Goal: Task Accomplishment & Management: Manage account settings

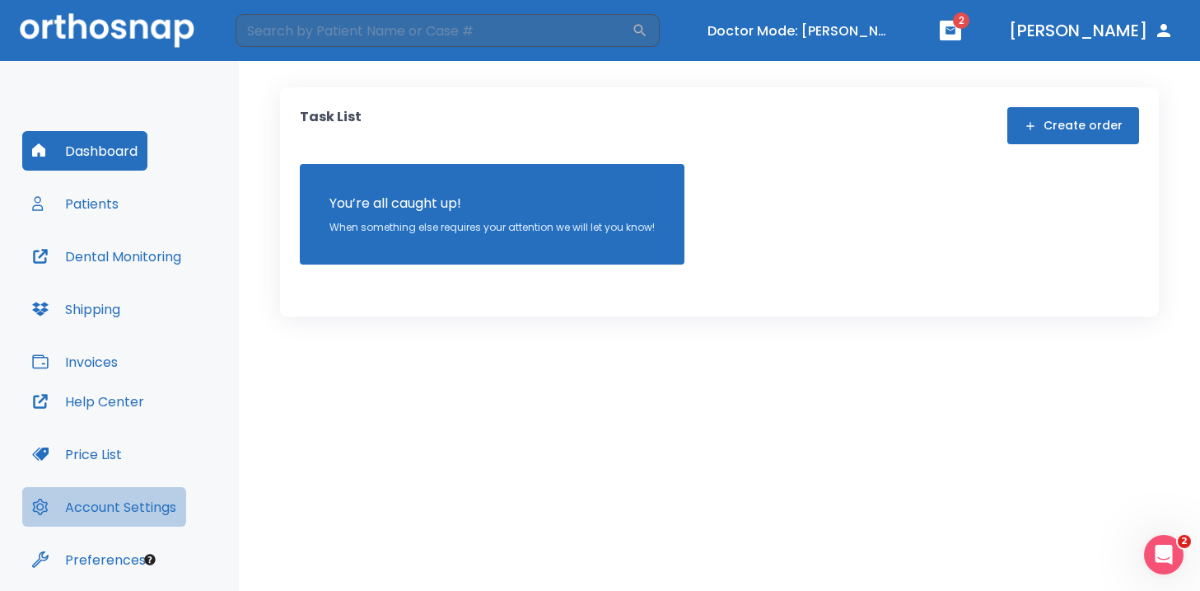
click at [105, 508] on button "Account Settings" at bounding box center [104, 507] width 164 height 40
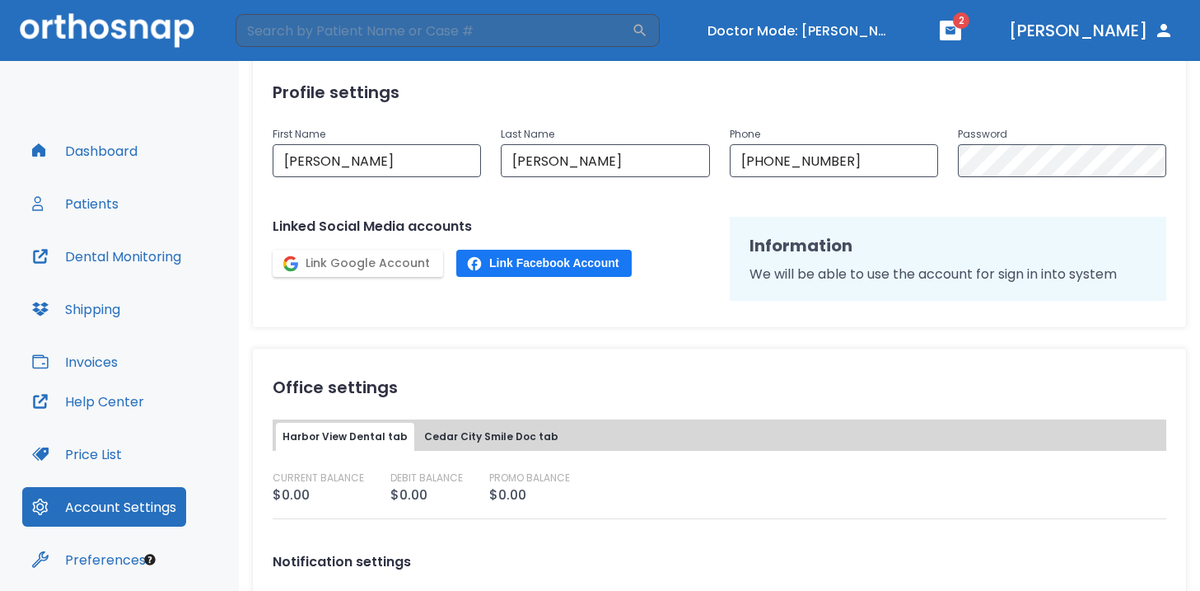
scroll to position [201, 0]
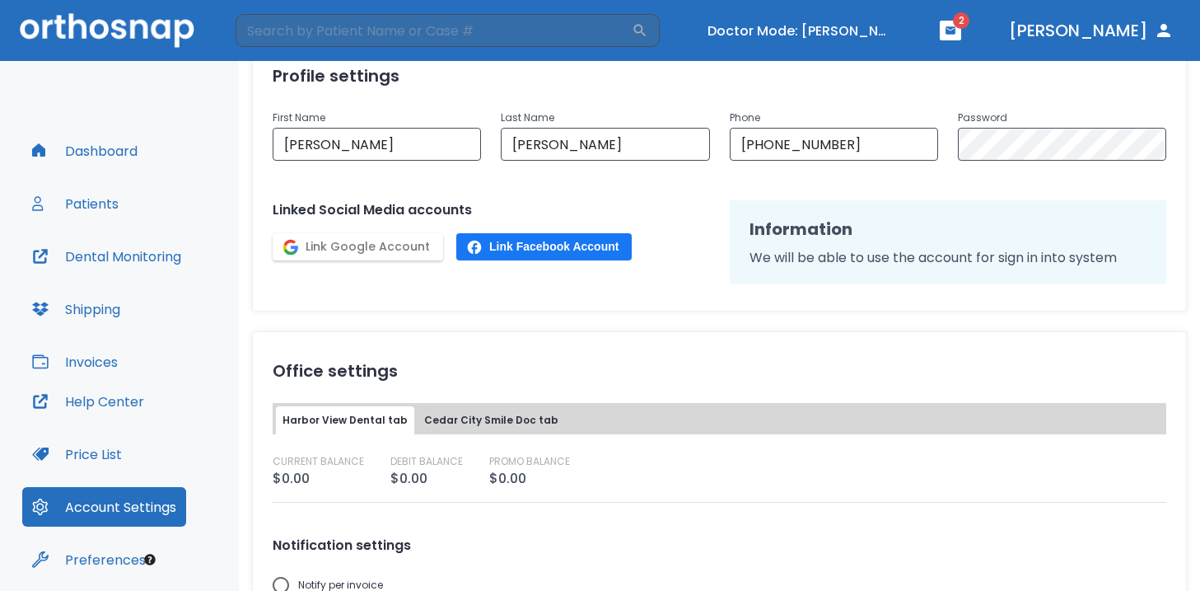
click at [115, 559] on button "Preferences" at bounding box center [88, 559] width 133 height 40
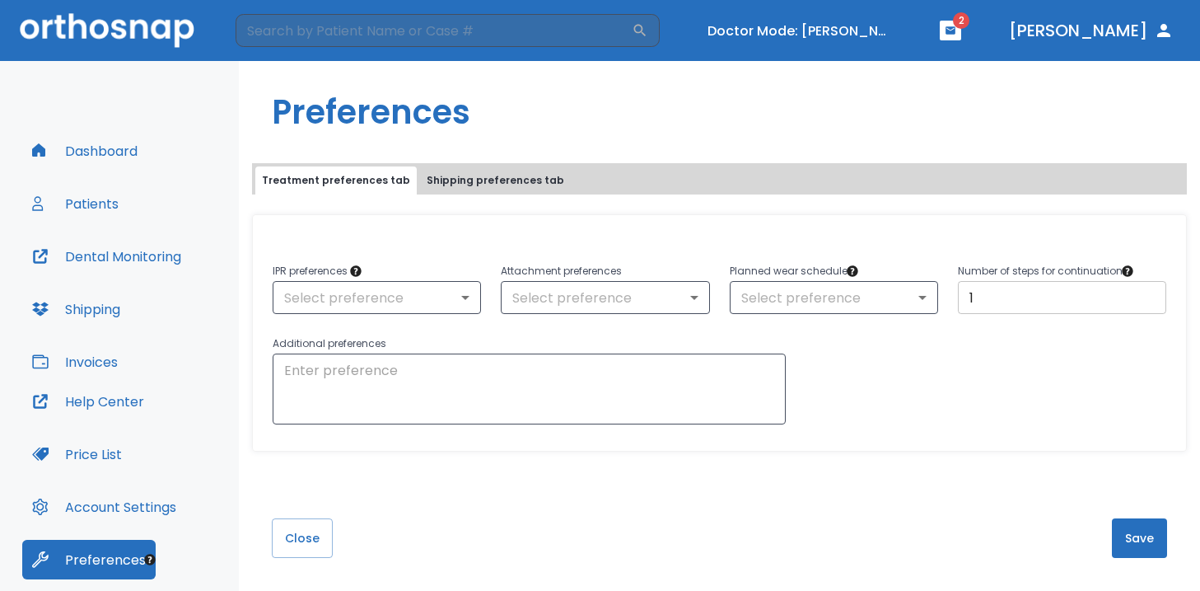
click at [1142, 292] on input "1" at bounding box center [1062, 297] width 208 height 33
click at [1148, 292] on input "2" at bounding box center [1062, 297] width 208 height 33
click at [1148, 292] on input "3" at bounding box center [1062, 297] width 208 height 33
click at [1148, 292] on input "4" at bounding box center [1062, 297] width 208 height 33
click at [1148, 292] on input "5" at bounding box center [1062, 297] width 208 height 33
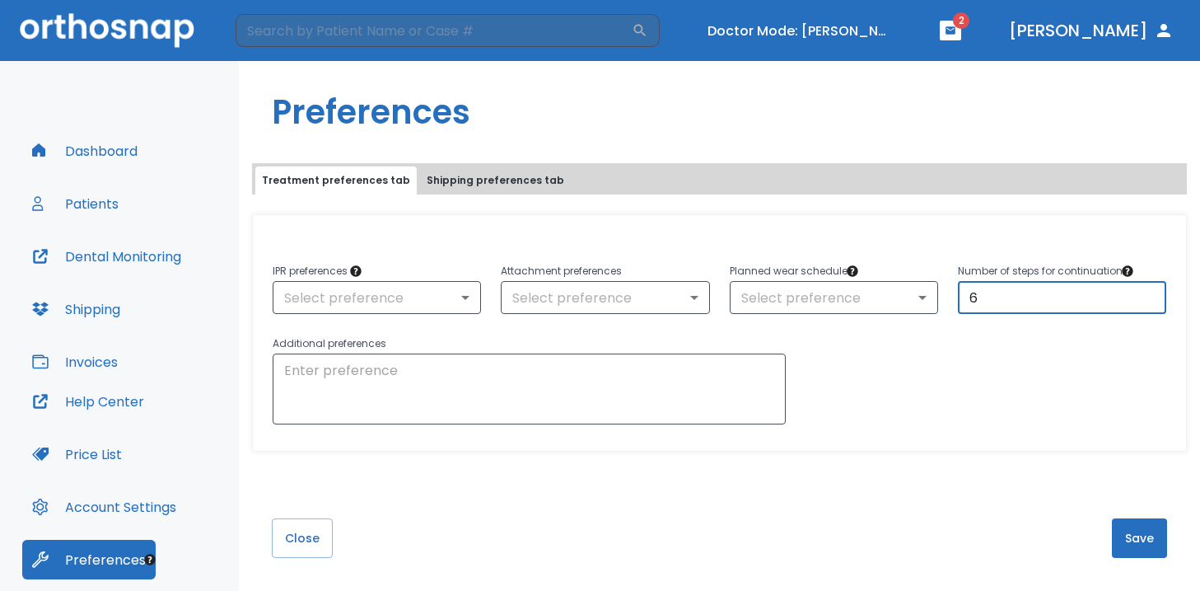
click at [1148, 292] on input "6" at bounding box center [1062, 297] width 208 height 33
click at [1148, 292] on input "7" at bounding box center [1062, 297] width 208 height 33
click at [1148, 292] on input "8" at bounding box center [1062, 297] width 208 height 33
click at [1148, 292] on input "9" at bounding box center [1062, 297] width 208 height 33
type input "10"
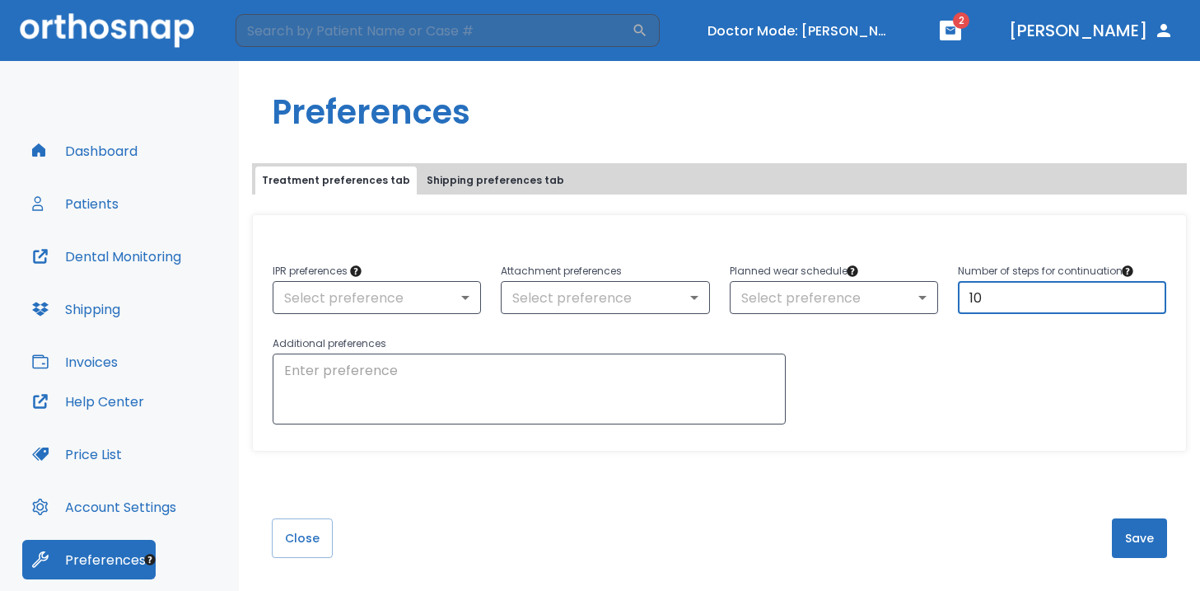
click at [1148, 292] on input "10" at bounding box center [1062, 297] width 208 height 33
click at [1144, 547] on button "Save" at bounding box center [1139, 538] width 55 height 40
click at [1137, 539] on button "Save" at bounding box center [1139, 538] width 55 height 40
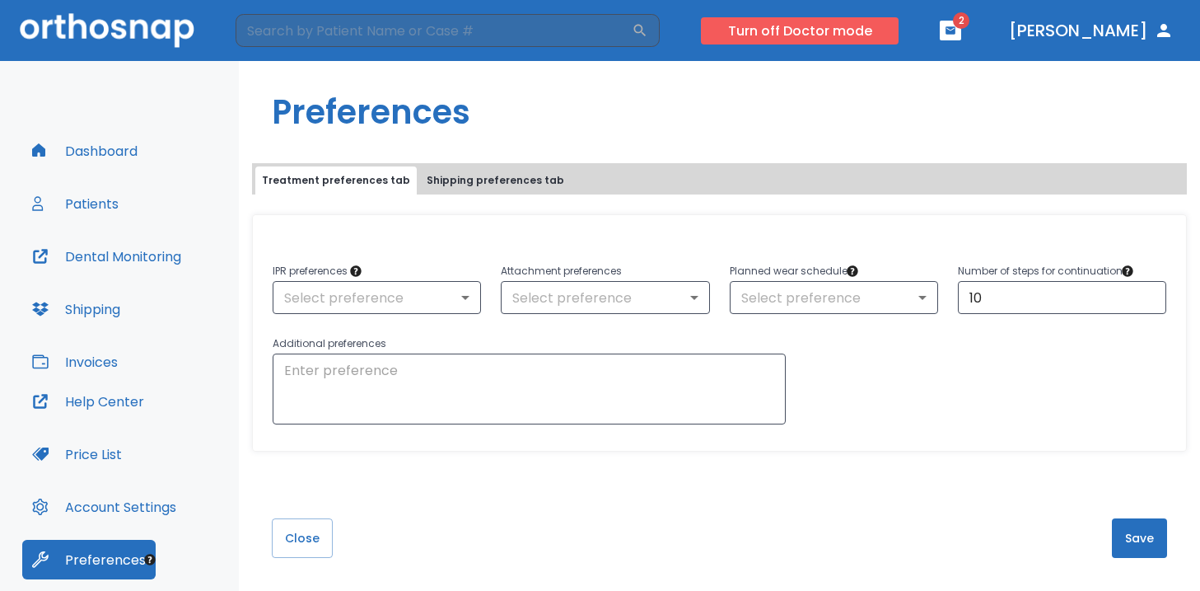
click at [837, 32] on button "Turn off Doctor mode" at bounding box center [800, 30] width 198 height 27
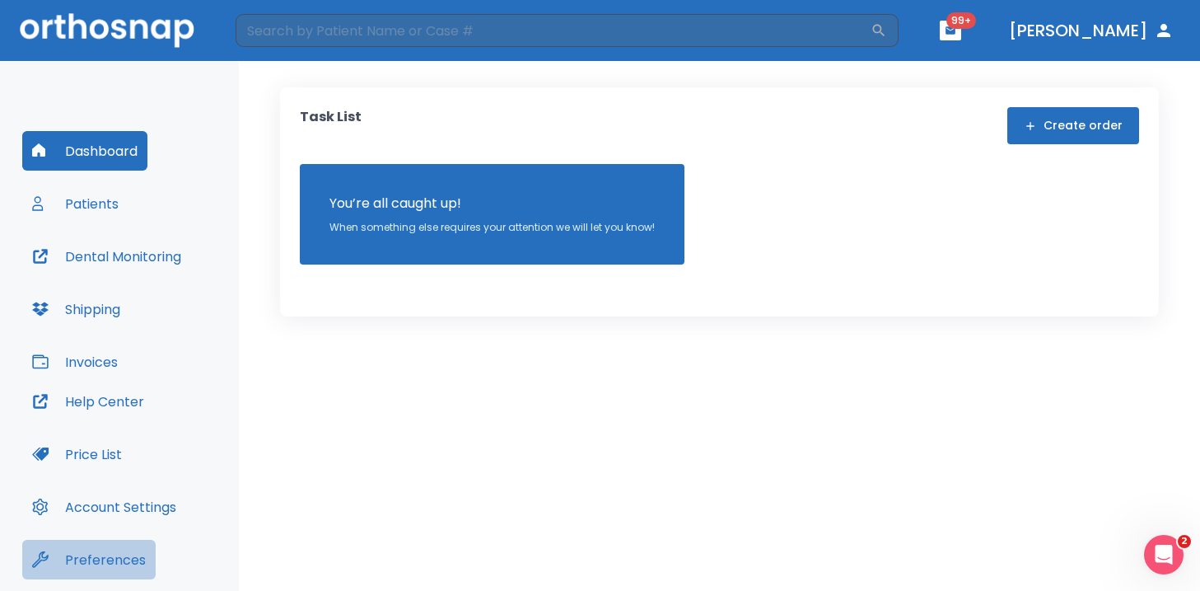
click at [102, 558] on button "Preferences" at bounding box center [88, 559] width 133 height 40
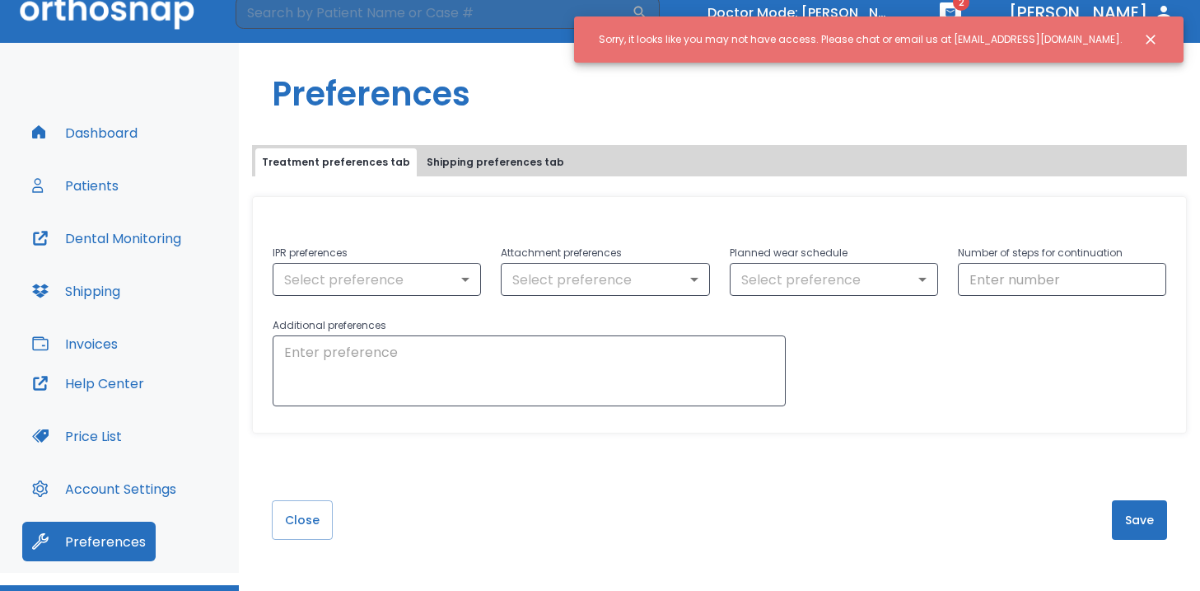
scroll to position [19, 0]
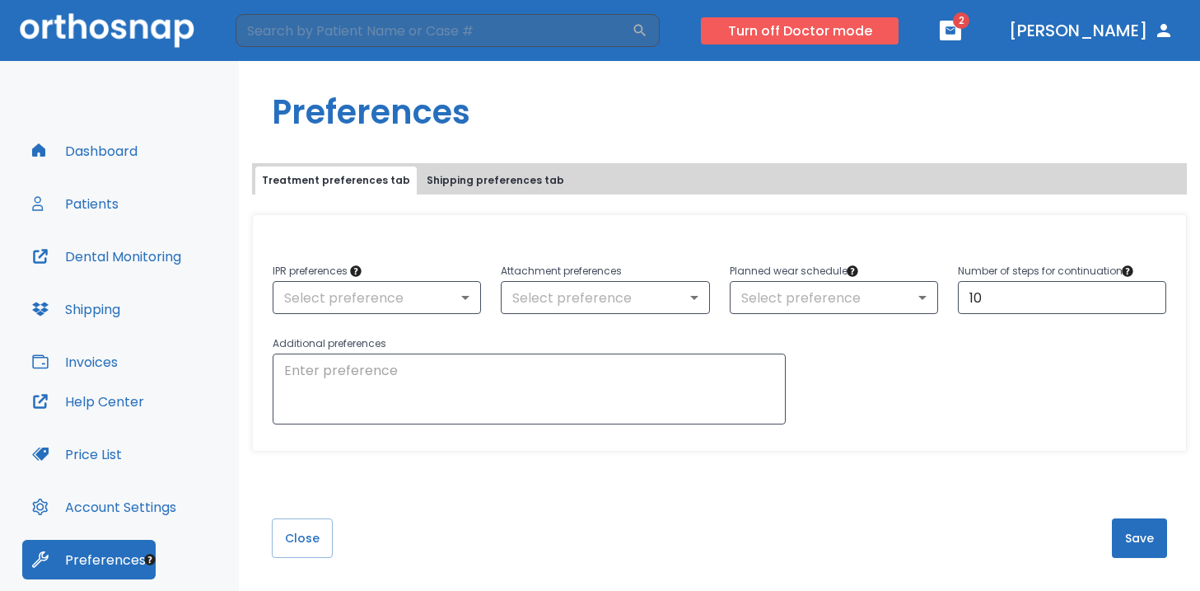
click at [899, 34] on button "Turn off Doctor mode" at bounding box center [800, 30] width 198 height 27
